Goal: Check status: Check status

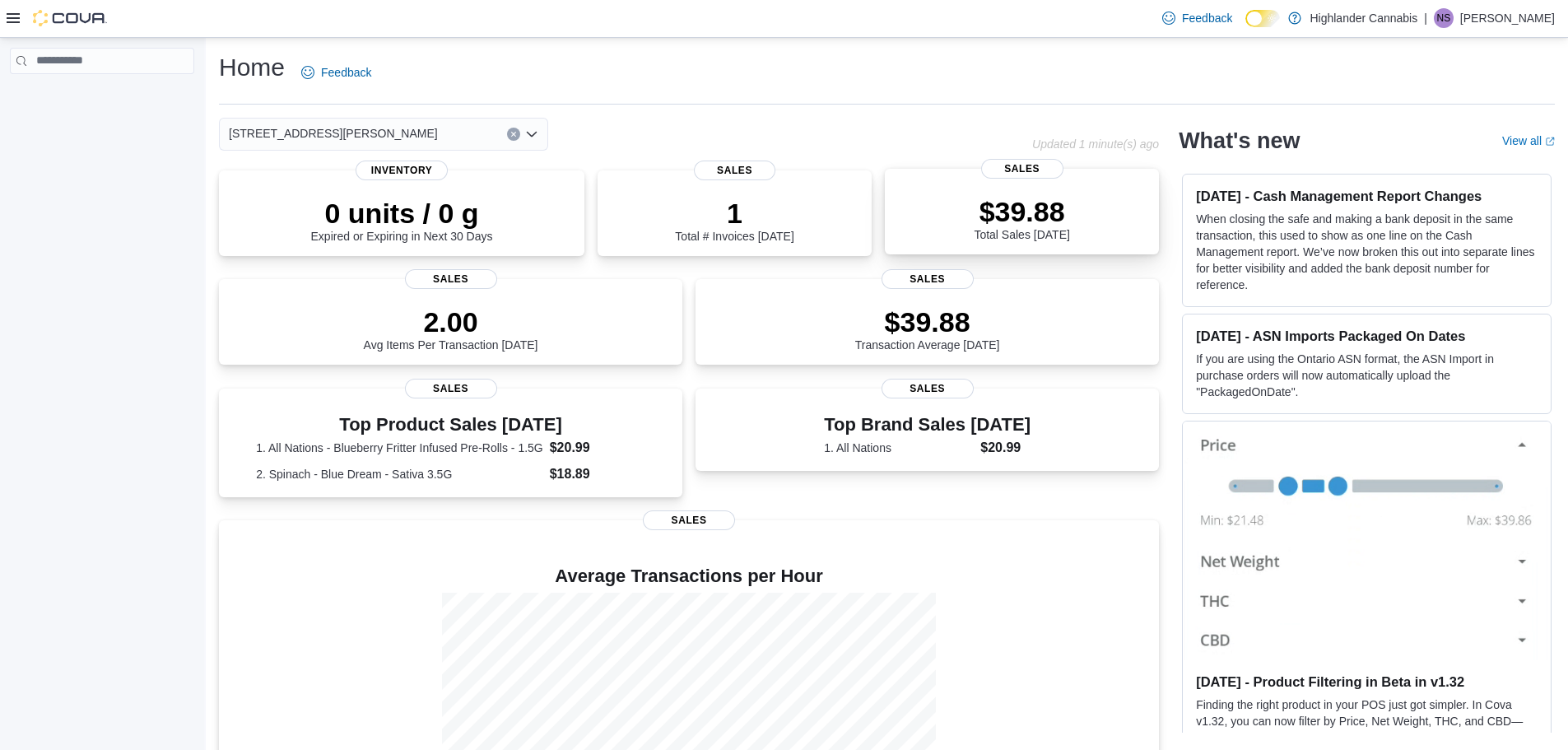
click at [1069, 224] on p "$39.88" at bounding box center [1021, 212] width 95 height 33
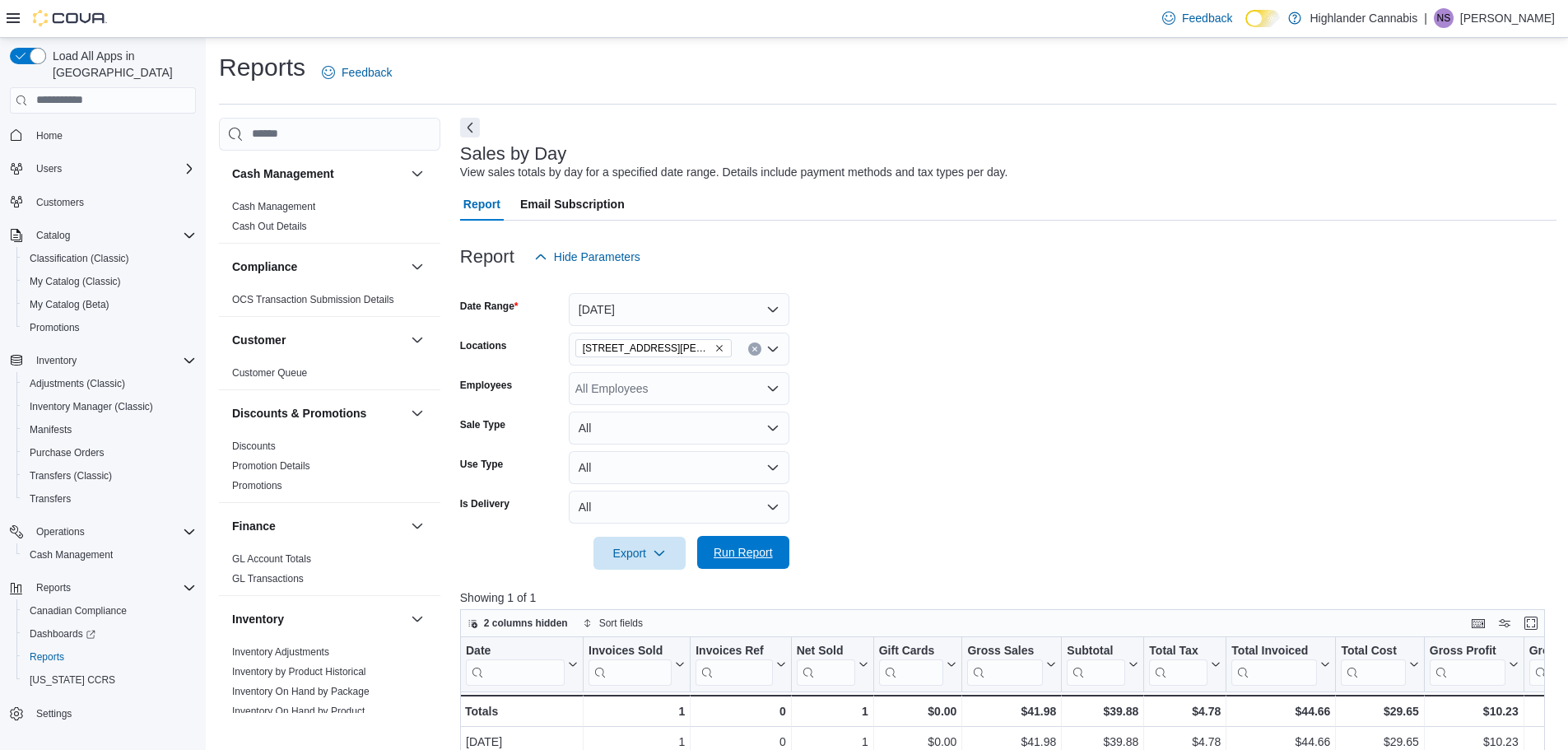
click at [747, 554] on span "Run Report" at bounding box center [743, 552] width 60 height 16
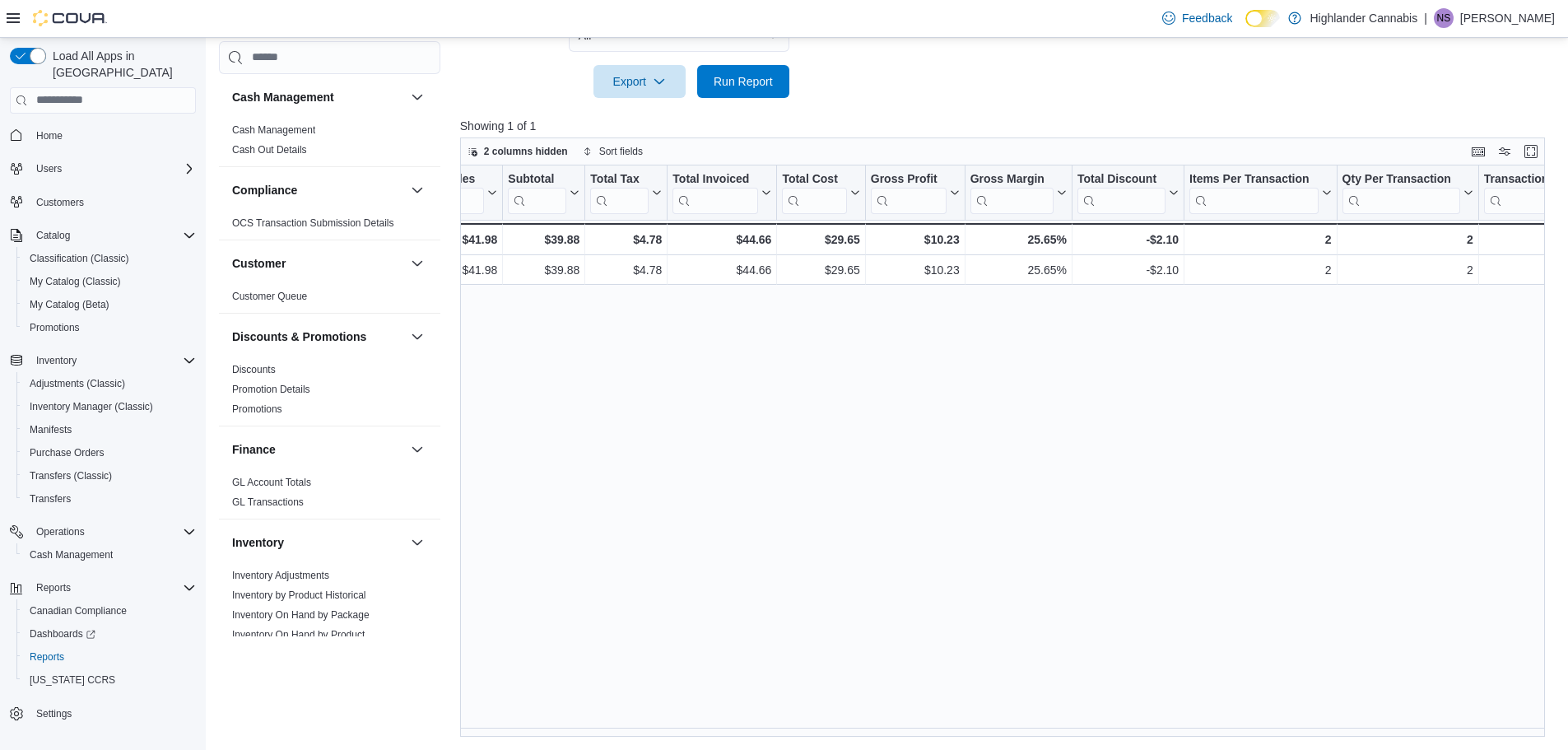
scroll to position [0, 616]
